Goal: Communication & Community: Answer question/provide support

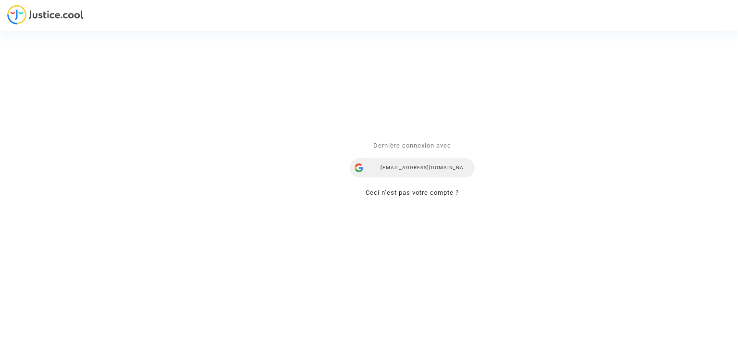
click at [396, 164] on div "yana.rubanova@skycop.com" at bounding box center [412, 167] width 125 height 19
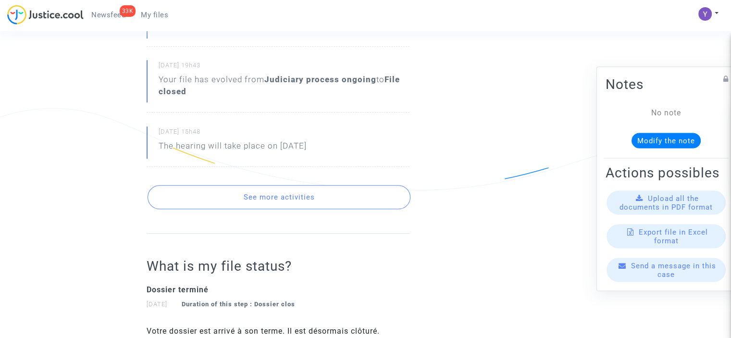
scroll to position [481, 0]
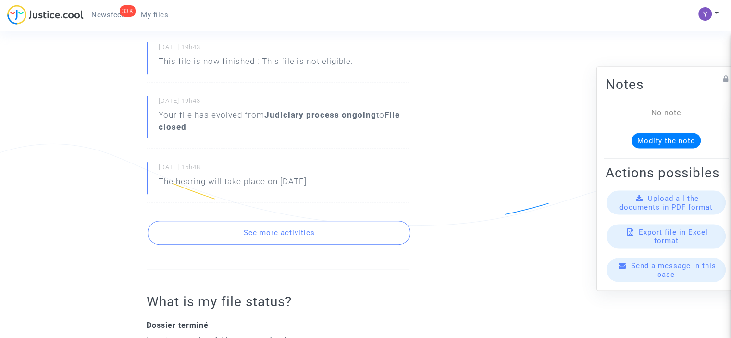
click at [275, 238] on button "See more activities" at bounding box center [279, 233] width 263 height 24
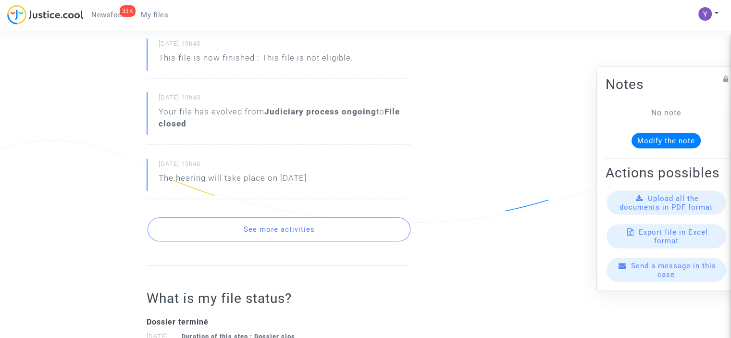
scroll to position [618, 0]
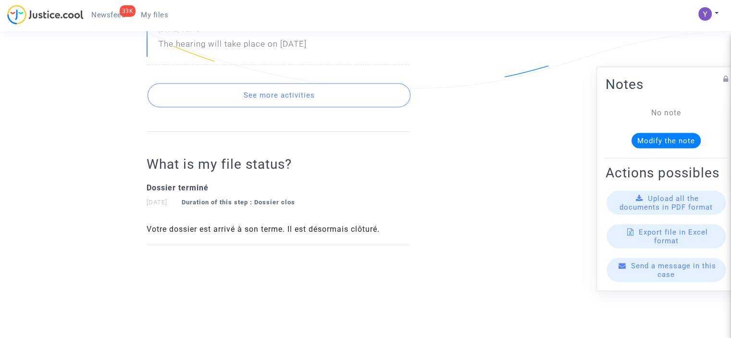
click at [276, 95] on button "See more activities" at bounding box center [279, 95] width 263 height 24
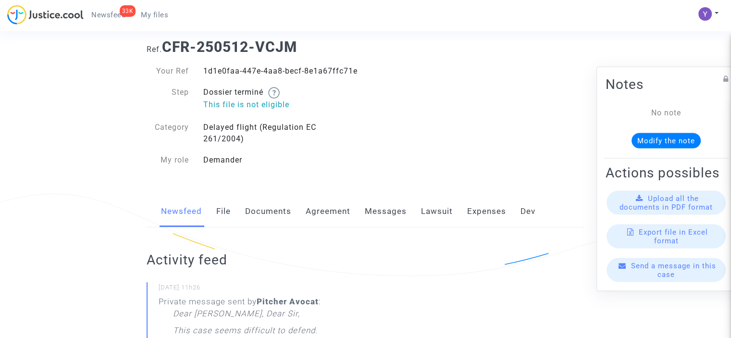
scroll to position [0, 0]
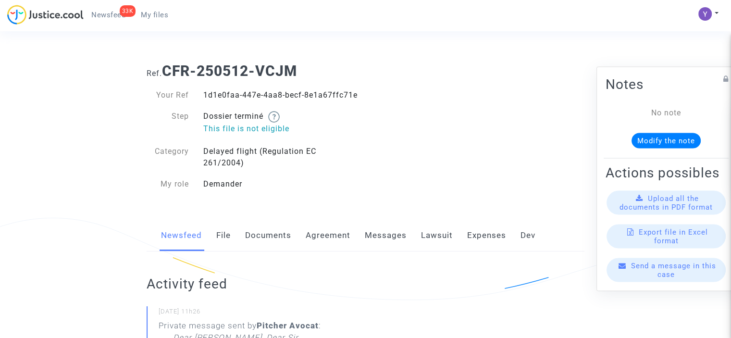
click at [644, 274] on span "Send a message in this case" at bounding box center [673, 269] width 85 height 17
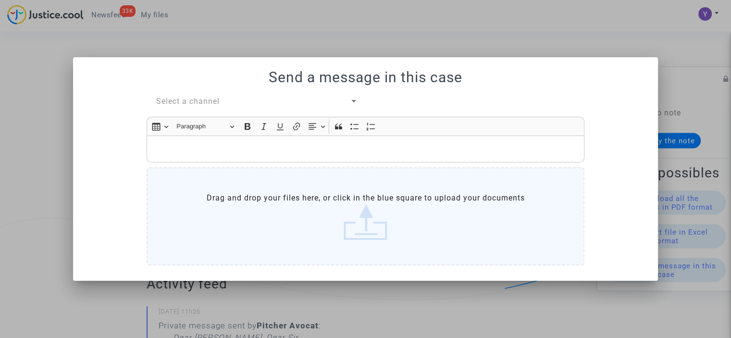
click at [223, 104] on div "Select a channel" at bounding box center [253, 102] width 194 height 12
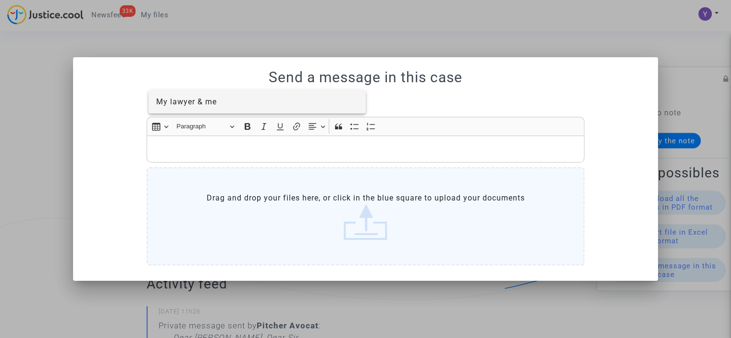
click at [208, 105] on span "My lawyer & me" at bounding box center [186, 101] width 61 height 9
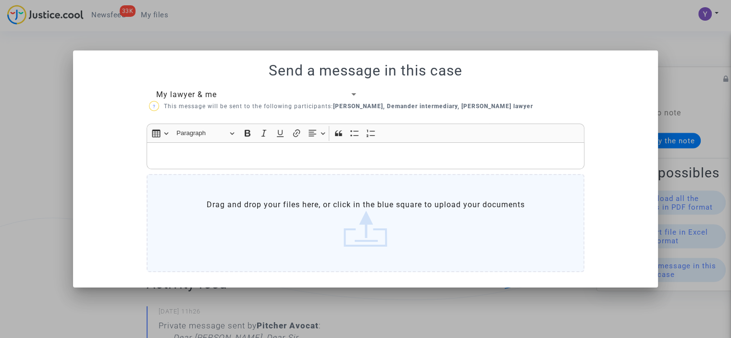
click at [225, 152] on p "Rich Text Editor, main" at bounding box center [366, 156] width 428 height 12
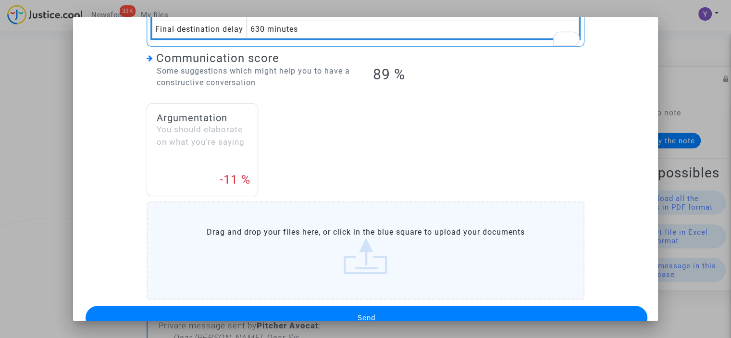
scroll to position [194, 0]
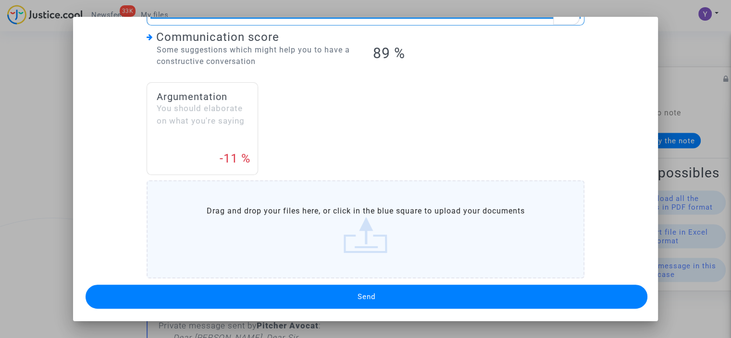
click at [350, 290] on button "Send" at bounding box center [367, 297] width 562 height 24
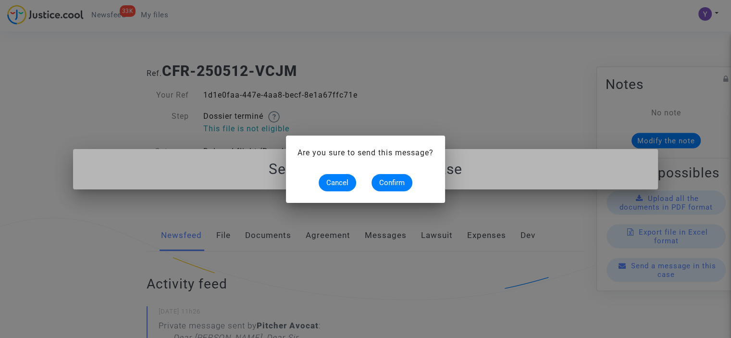
scroll to position [0, 0]
click at [388, 178] on span "Confirm" at bounding box center [391, 182] width 25 height 9
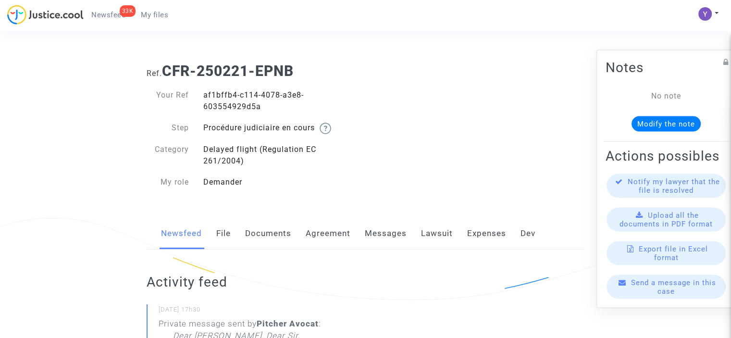
click at [658, 295] on span "Send a message in this case" at bounding box center [673, 286] width 85 height 17
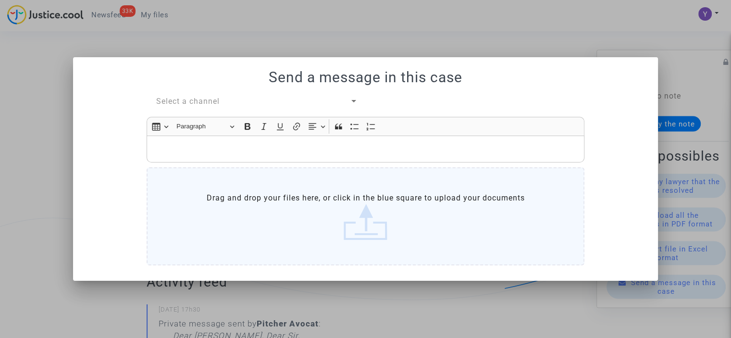
click at [210, 105] on span "Select a channel" at bounding box center [187, 101] width 63 height 9
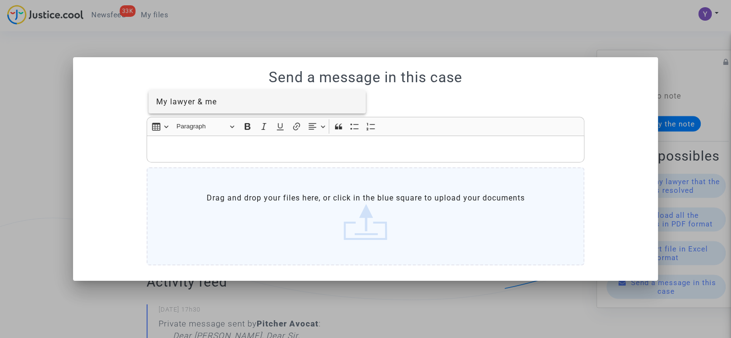
click at [206, 102] on span "My lawyer & me" at bounding box center [186, 101] width 61 height 9
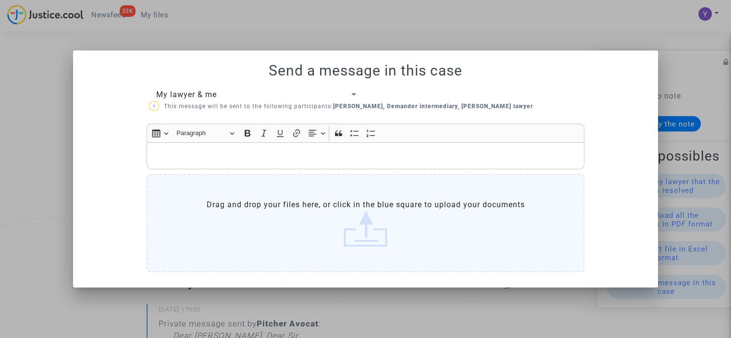
click at [216, 152] on p "Rich Text Editor, main" at bounding box center [366, 156] width 428 height 12
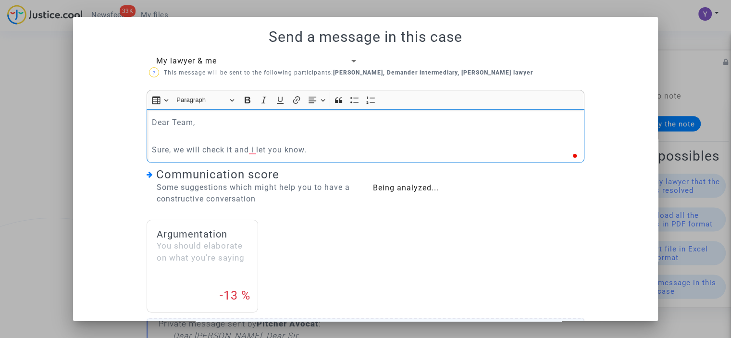
scroll to position [138, 0]
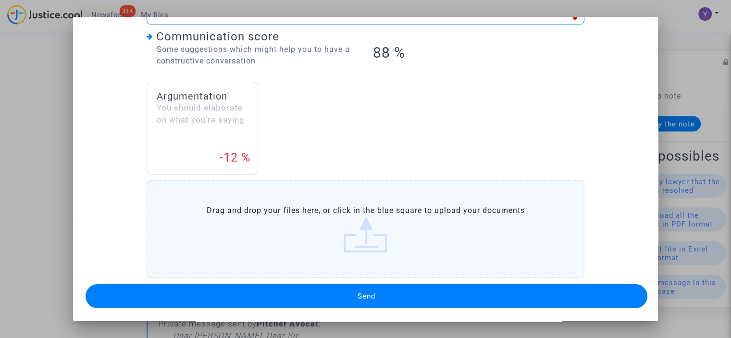
click at [306, 299] on button "Send" at bounding box center [367, 296] width 562 height 24
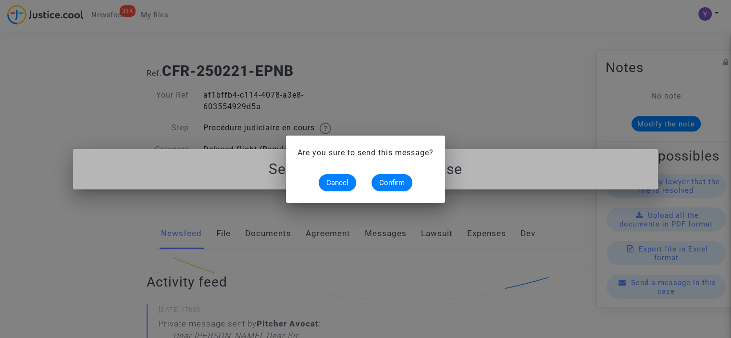
scroll to position [0, 0]
click at [384, 180] on span "Confirm" at bounding box center [391, 182] width 25 height 9
